Goal: Information Seeking & Learning: Learn about a topic

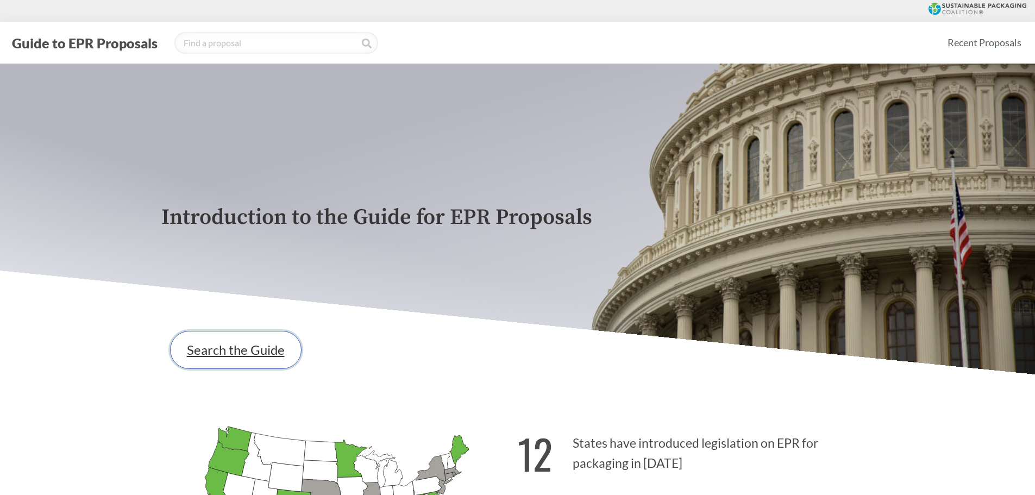
click at [253, 356] on link "Search the Guide" at bounding box center [235, 350] width 131 height 38
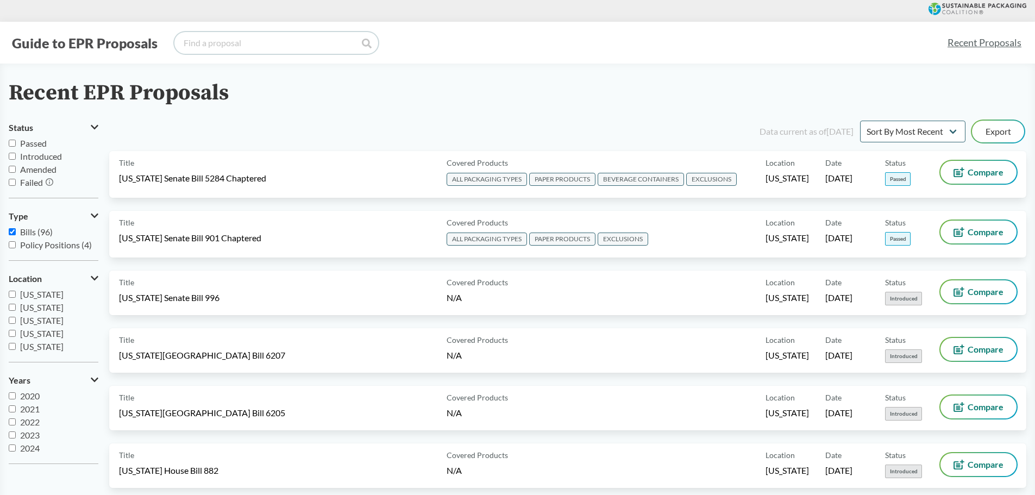
click at [233, 36] on input "search" at bounding box center [276, 43] width 204 height 22
click at [35, 326] on span "[US_STATE]" at bounding box center [41, 327] width 43 height 10
click at [16, 326] on input "[US_STATE]" at bounding box center [12, 326] width 7 height 7
checkbox input "true"
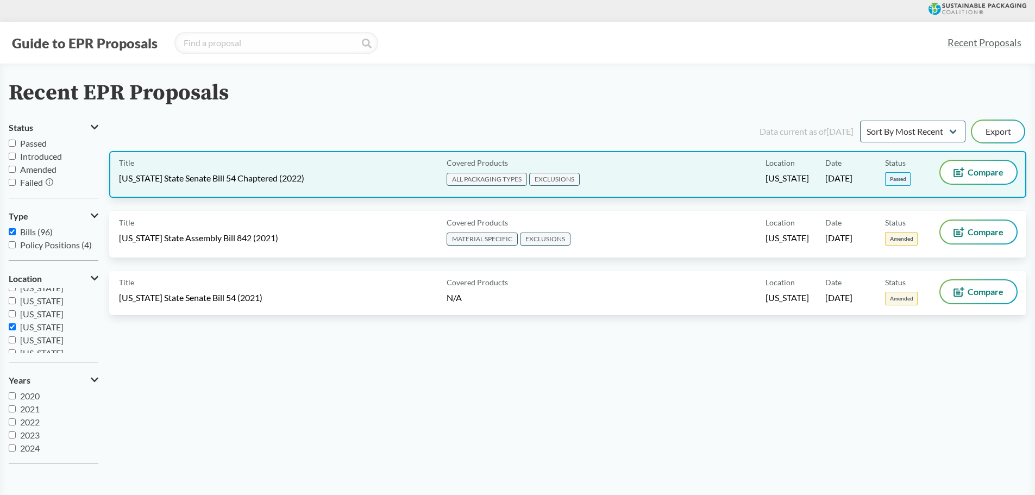
click at [209, 169] on div "Title [US_STATE] State Senate Bill 54 Chaptered (2022)" at bounding box center [280, 174] width 323 height 27
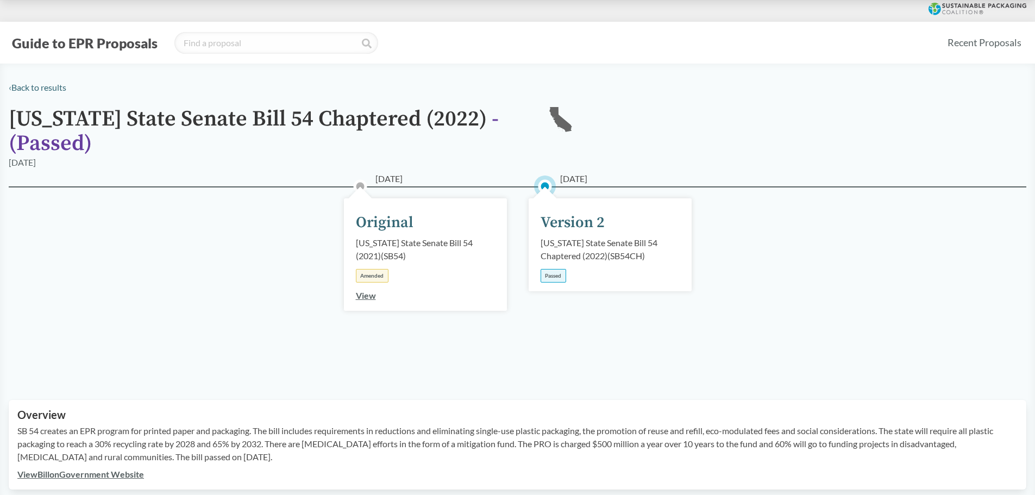
scroll to position [380, 0]
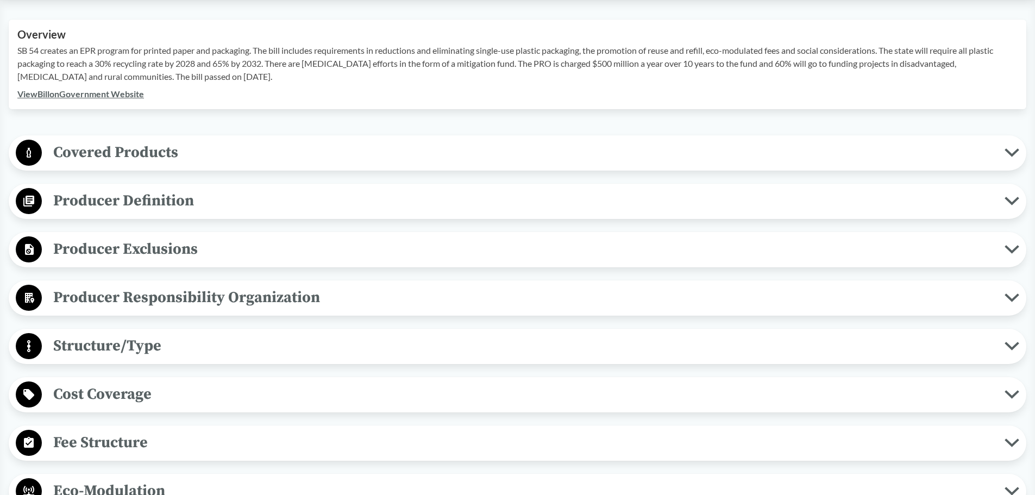
click at [166, 163] on span "Covered Products" at bounding box center [523, 152] width 963 height 24
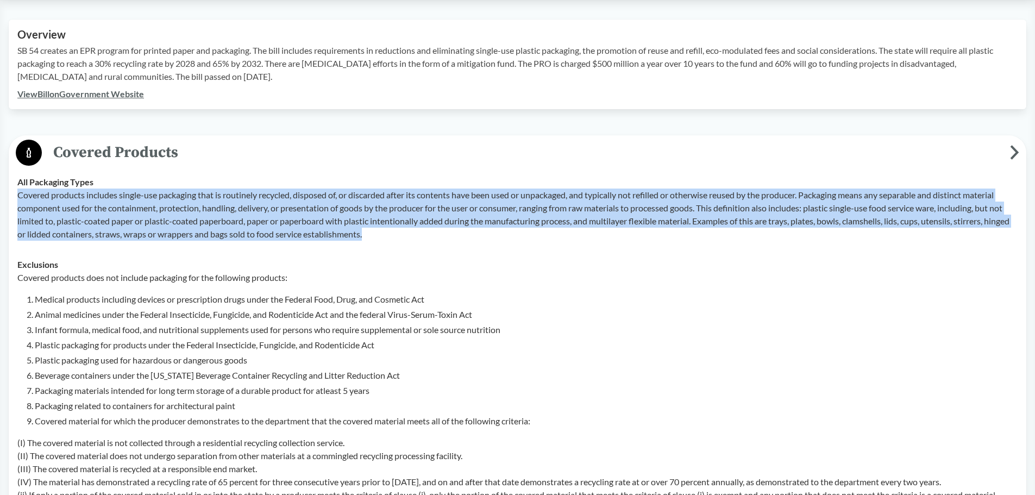
drag, startPoint x: 16, startPoint y: 196, endPoint x: 775, endPoint y: 242, distance: 760.4
click at [775, 242] on td "All Packaging Types Covered products includes single-use packaging that is rout…" at bounding box center [517, 208] width 1010 height 83
copy p "Covered products includes single-use packaging that is routinely recycled, disp…"
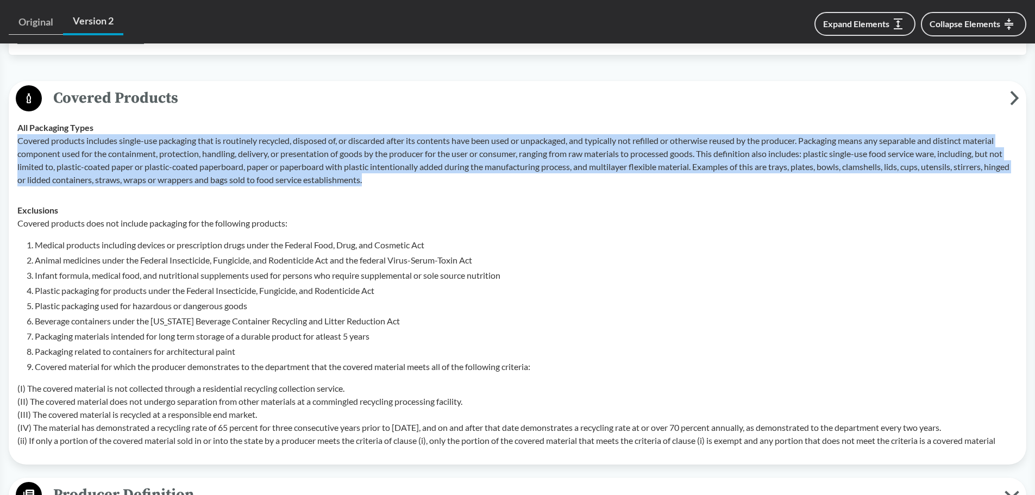
scroll to position [706, 0]
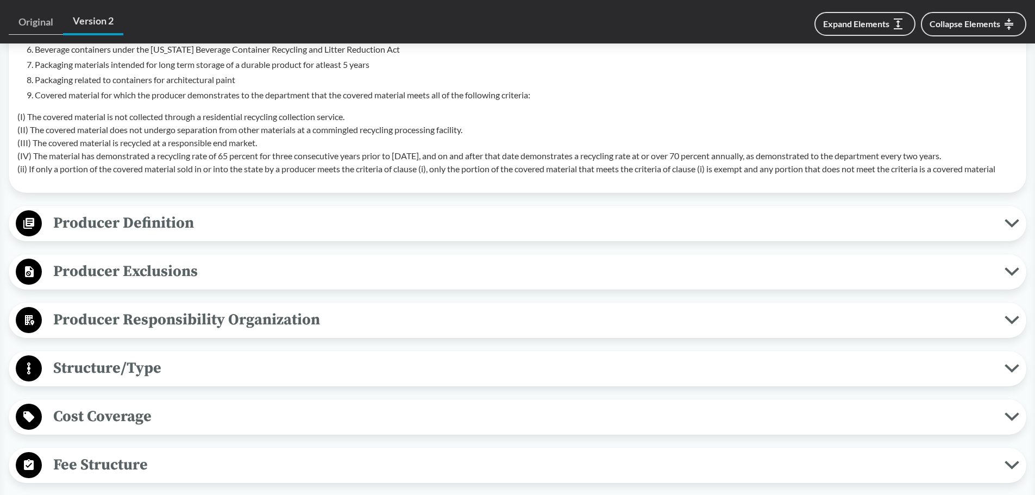
click at [200, 230] on span "Producer Definition" at bounding box center [523, 223] width 963 height 24
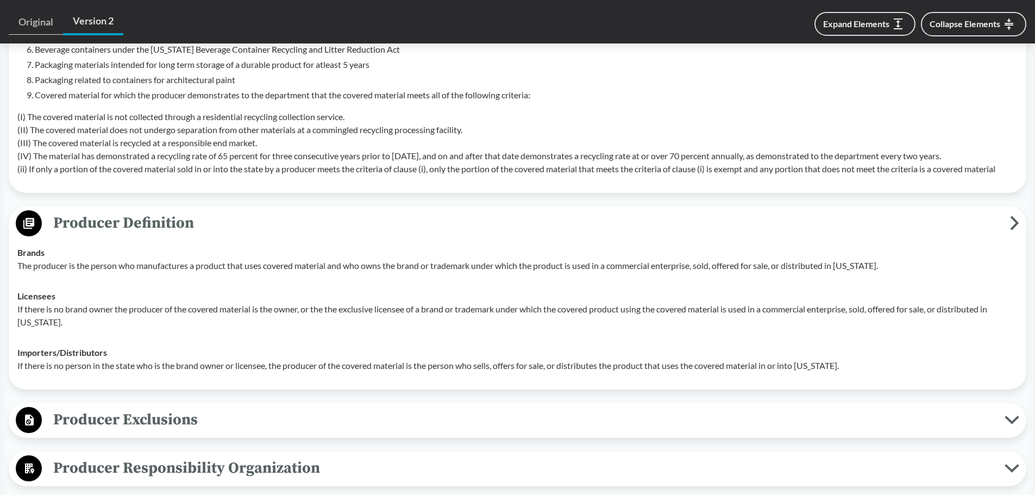
click at [158, 336] on td "Licensees If there is no brand owner the producer of the covered material is th…" at bounding box center [517, 309] width 1010 height 57
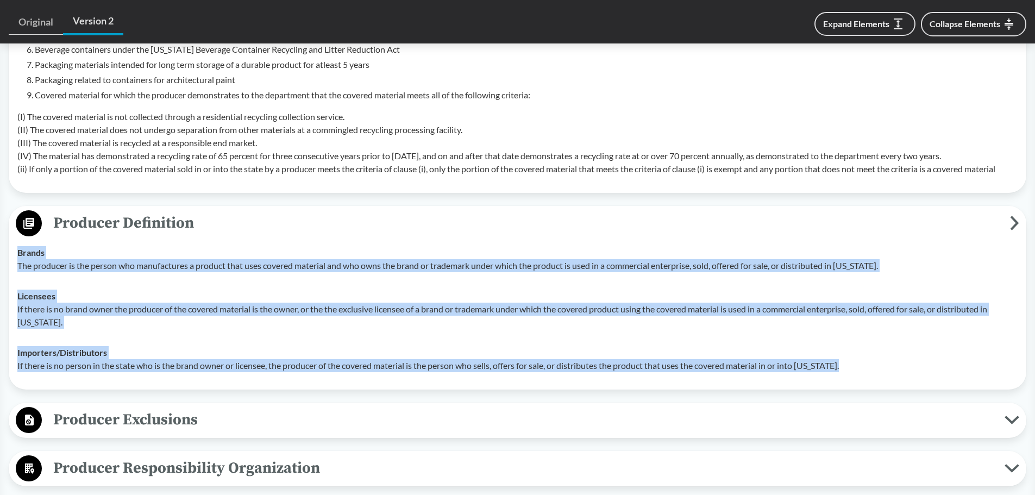
drag, startPoint x: 18, startPoint y: 253, endPoint x: 883, endPoint y: 378, distance: 873.8
click at [883, 378] on tbody "Brands The producer is the person who manufactures a product that uses covered …" at bounding box center [517, 308] width 1010 height 143
copy tbody "Brands The producer is the person who manufactures a product that uses covered …"
click at [242, 308] on p "If there is no brand owner the producer of the covered material is the owner, o…" at bounding box center [517, 316] width 1000 height 26
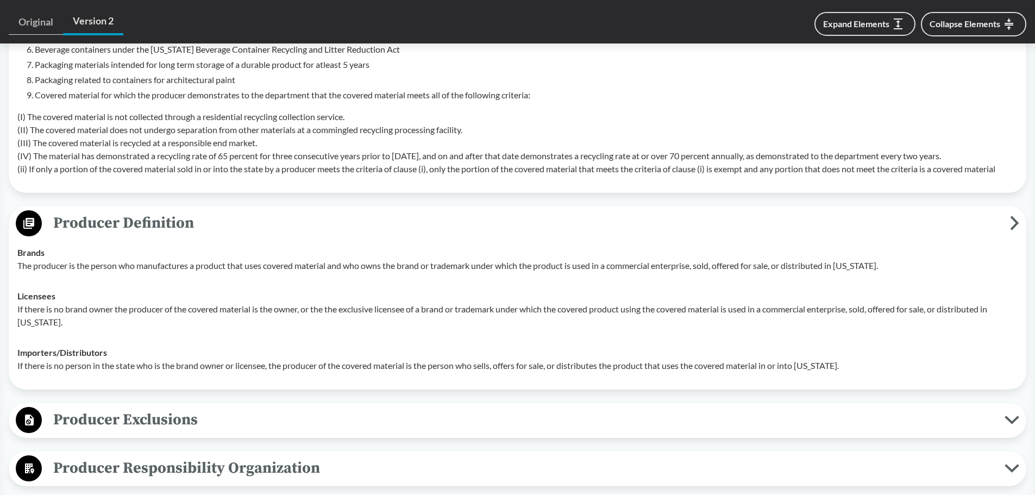
scroll to position [978, 0]
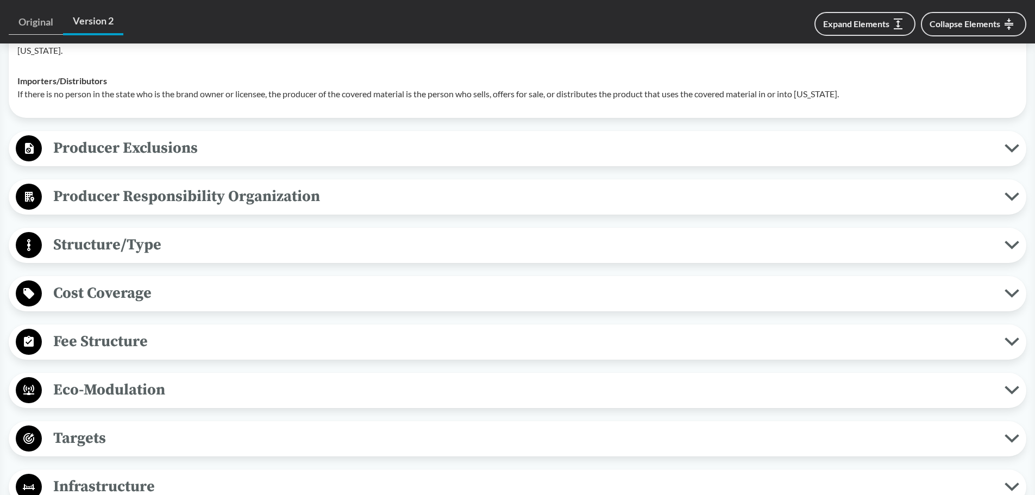
click at [190, 144] on span "Producer Exclusions" at bounding box center [523, 148] width 963 height 24
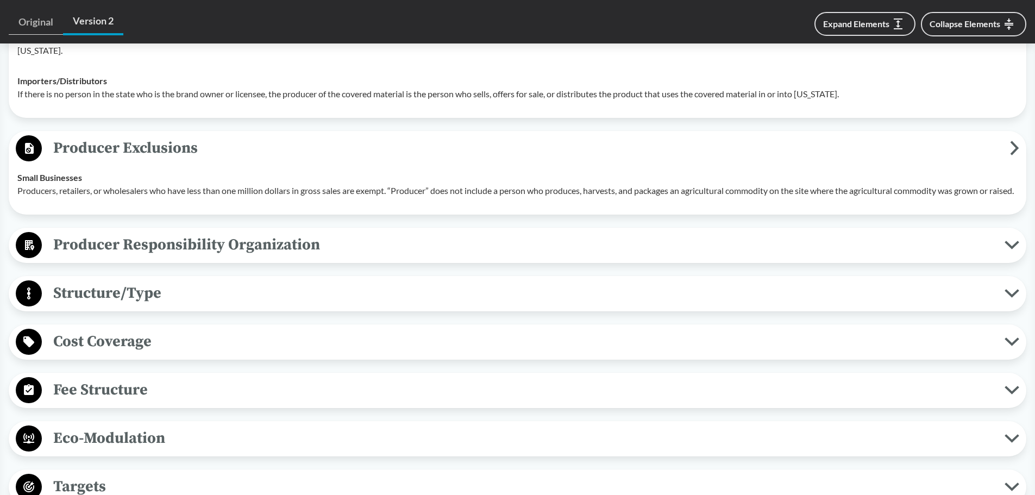
click at [200, 257] on span "Producer Responsibility Organization" at bounding box center [523, 245] width 963 height 24
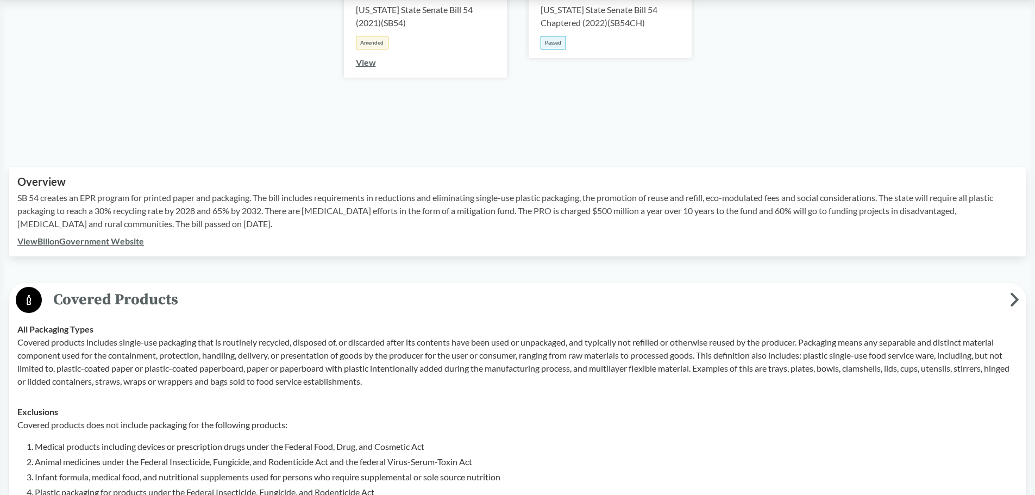
scroll to position [163, 0]
